Goal: Check status: Check status

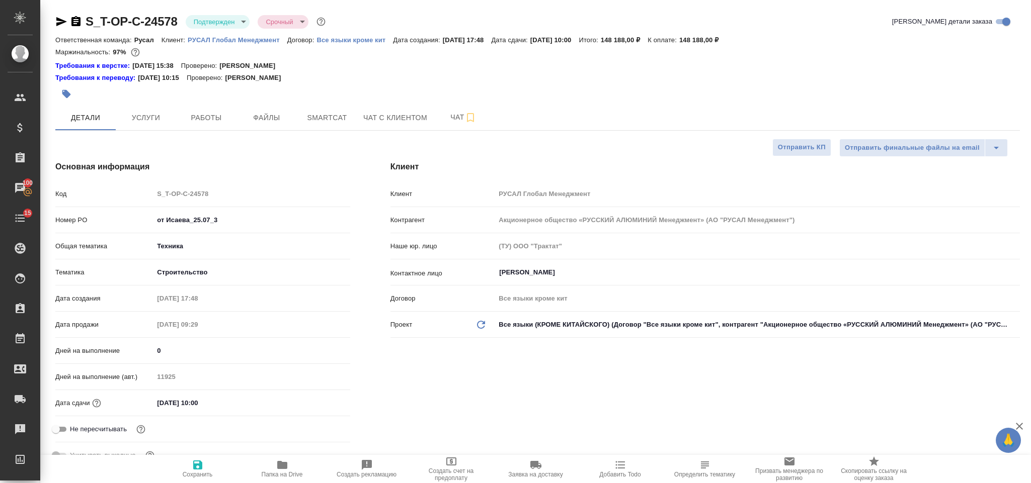
select select "RU"
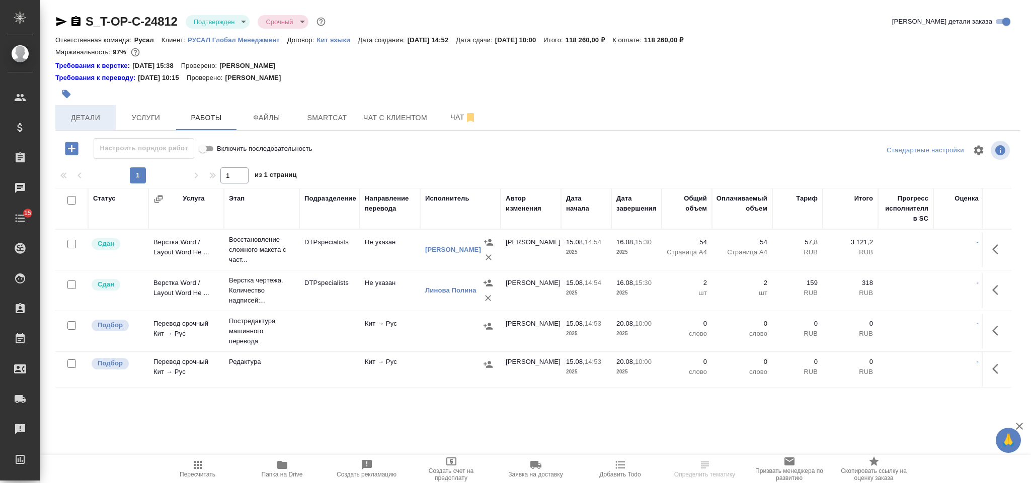
click at [101, 116] on span "Детали" at bounding box center [85, 118] width 48 height 13
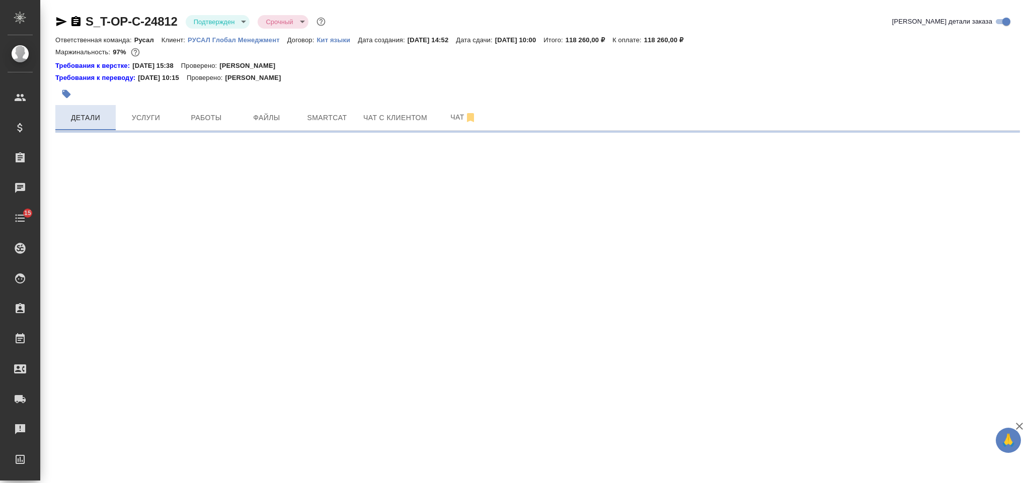
select select "RU"
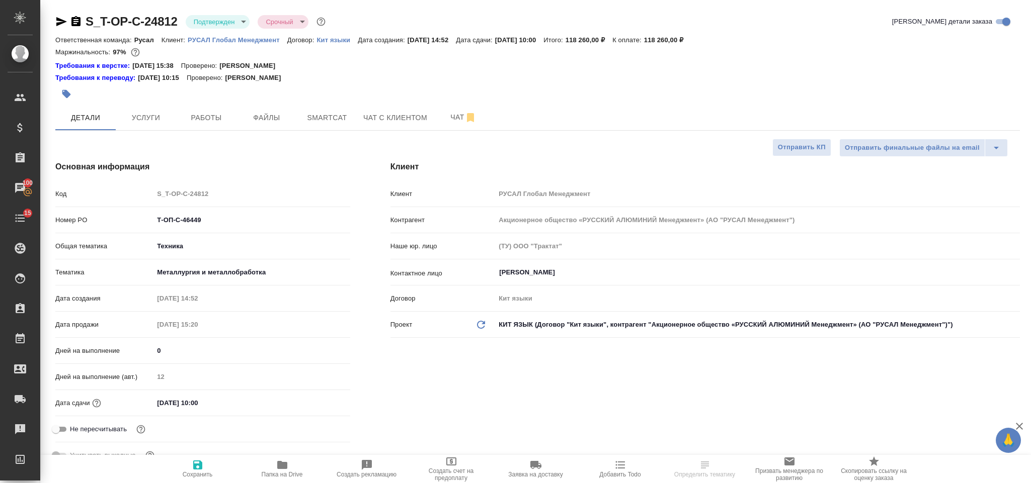
type textarea "x"
select select "RU"
type textarea "x"
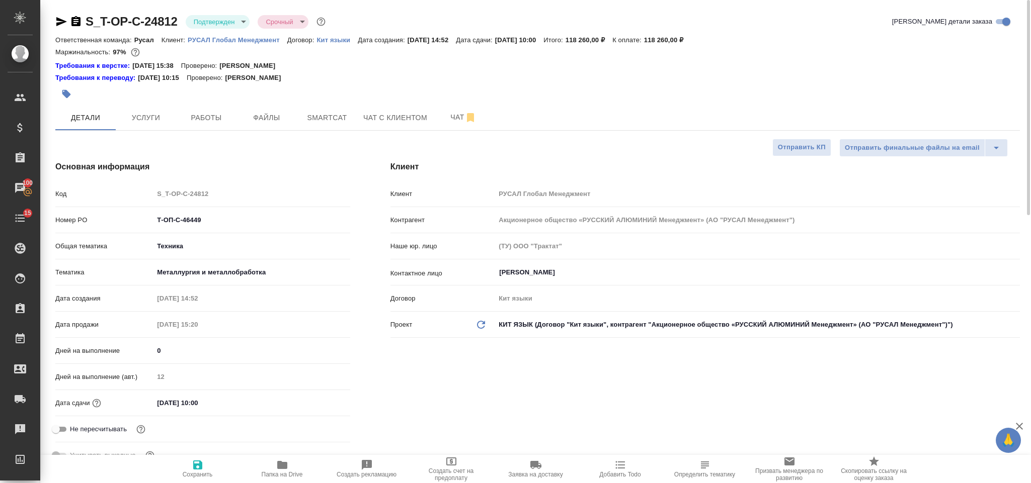
type textarea "x"
